Goal: Navigation & Orientation: Find specific page/section

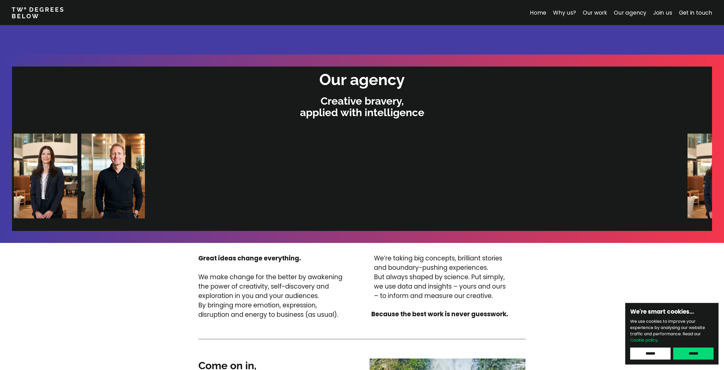
scroll to position [1018, 0]
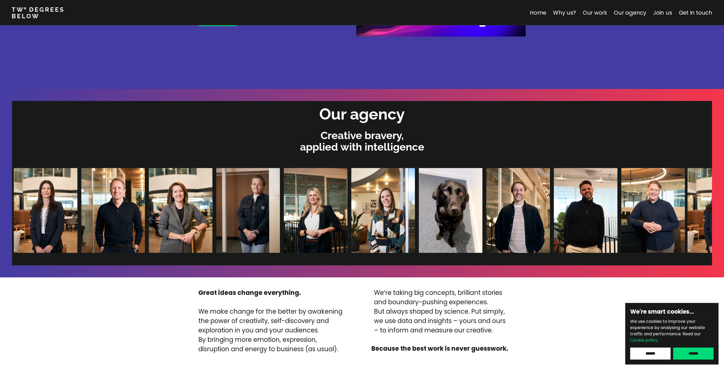
click at [601, 13] on link "Our work" at bounding box center [595, 13] width 24 height 8
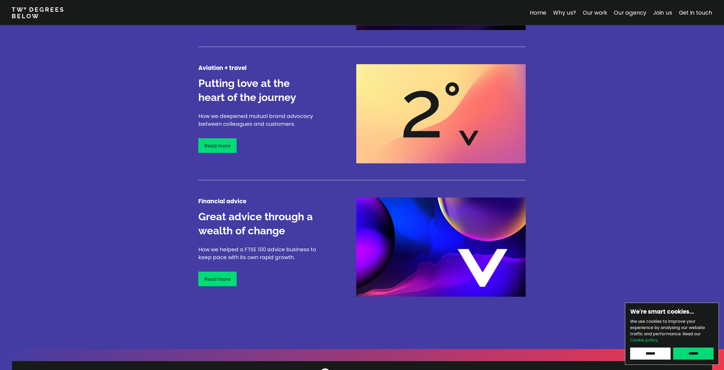
scroll to position [760, 0]
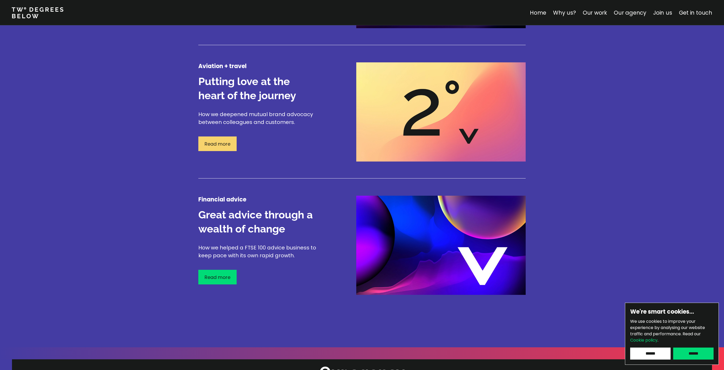
click at [226, 145] on p "Read more" at bounding box center [218, 143] width 26 height 7
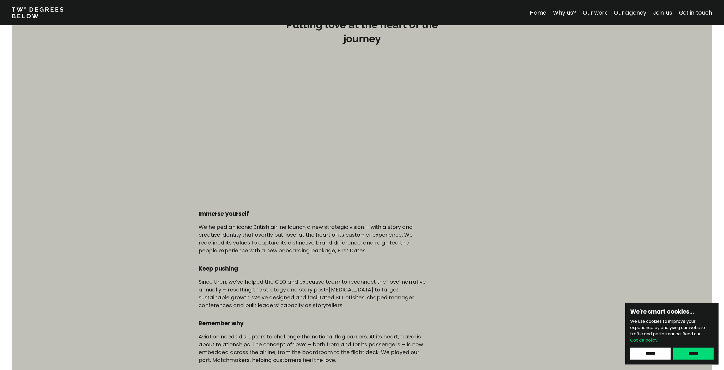
scroll to position [53, 0]
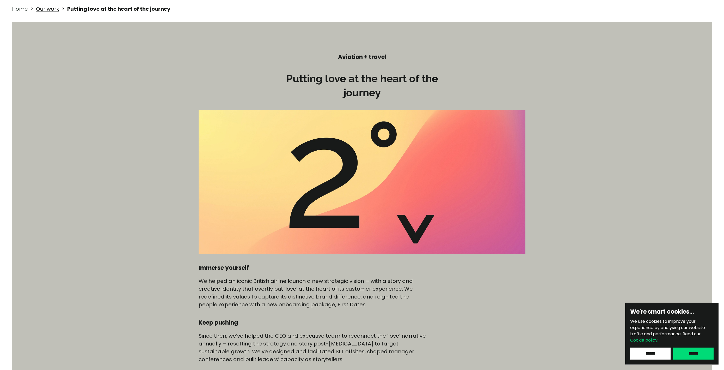
click at [18, 8] on link "Home" at bounding box center [20, 8] width 16 height 7
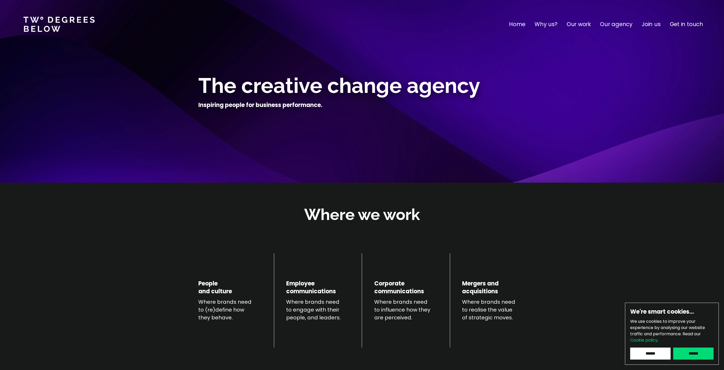
click at [602, 25] on p "Our agency" at bounding box center [616, 24] width 33 height 8
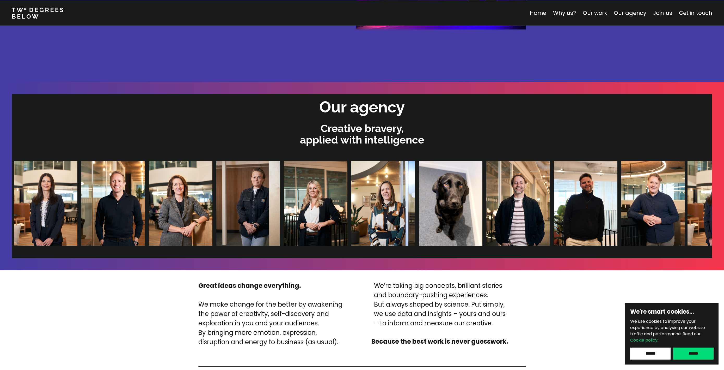
scroll to position [1107, 0]
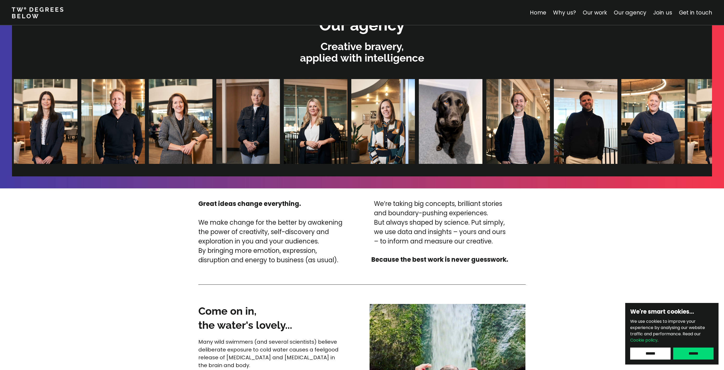
click at [288, 127] on img at bounding box center [315, 121] width 64 height 85
click at [421, 117] on img at bounding box center [450, 121] width 64 height 85
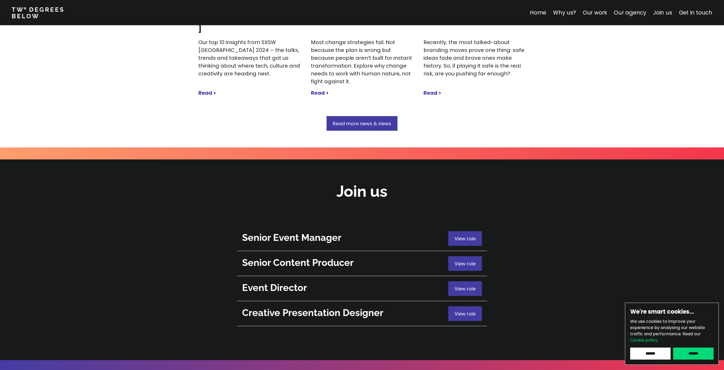
scroll to position [1742, 0]
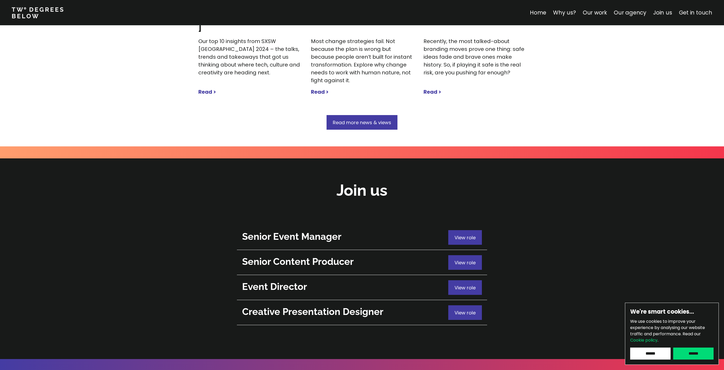
click at [602, 13] on link "Get in touch" at bounding box center [695, 13] width 33 height 8
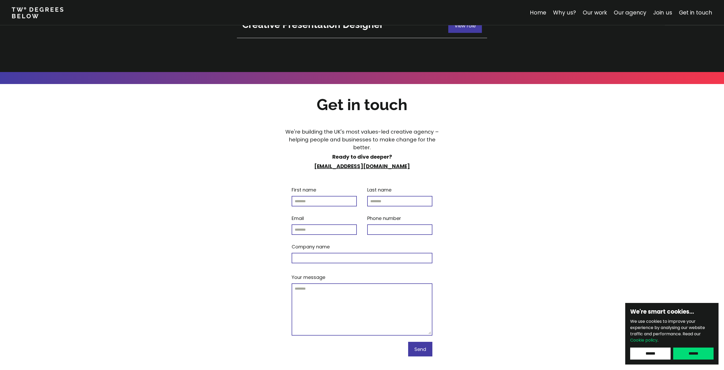
scroll to position [2050, 0]
